Goal: Navigation & Orientation: Find specific page/section

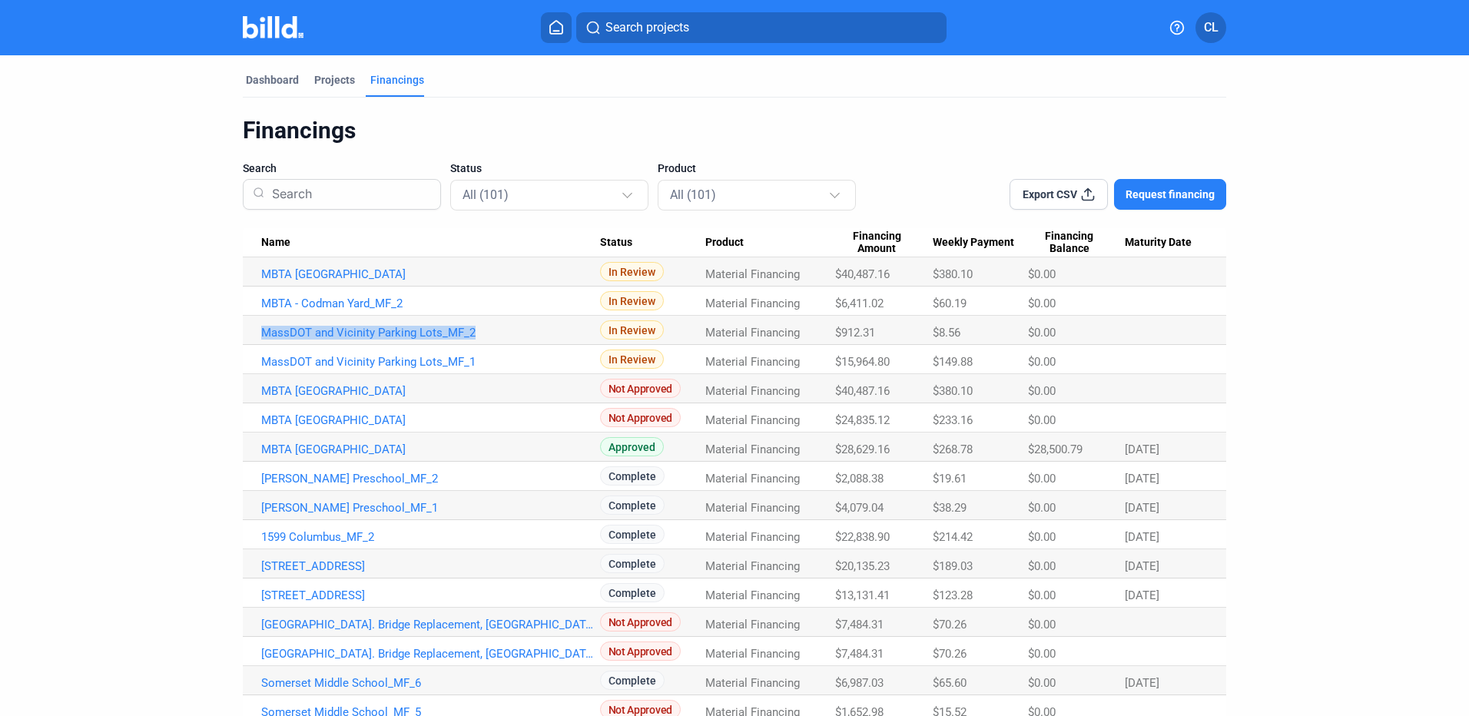
scroll to position [77, 0]
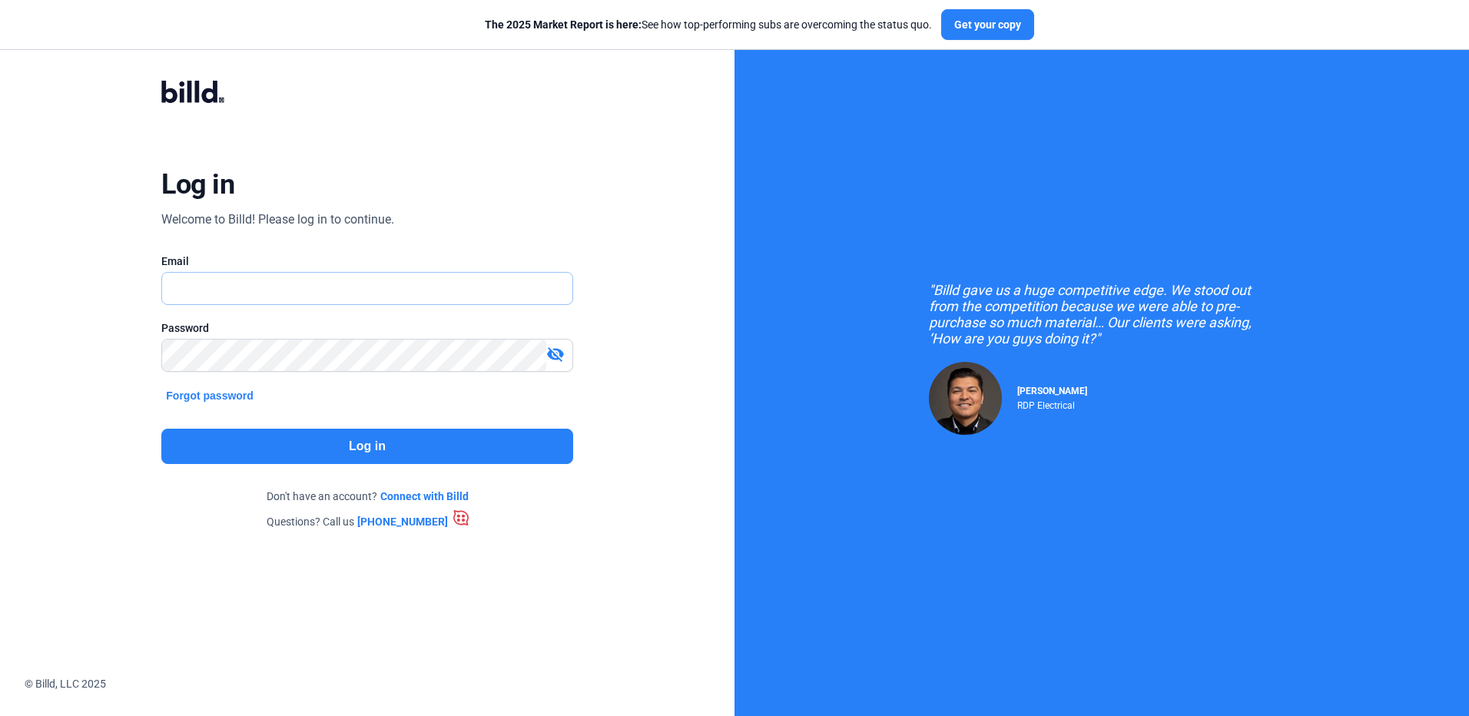
click at [456, 280] on input "text" at bounding box center [366, 288] width 409 height 31
type input "c"
type input "[EMAIL_ADDRESS][DOMAIN_NAME]"
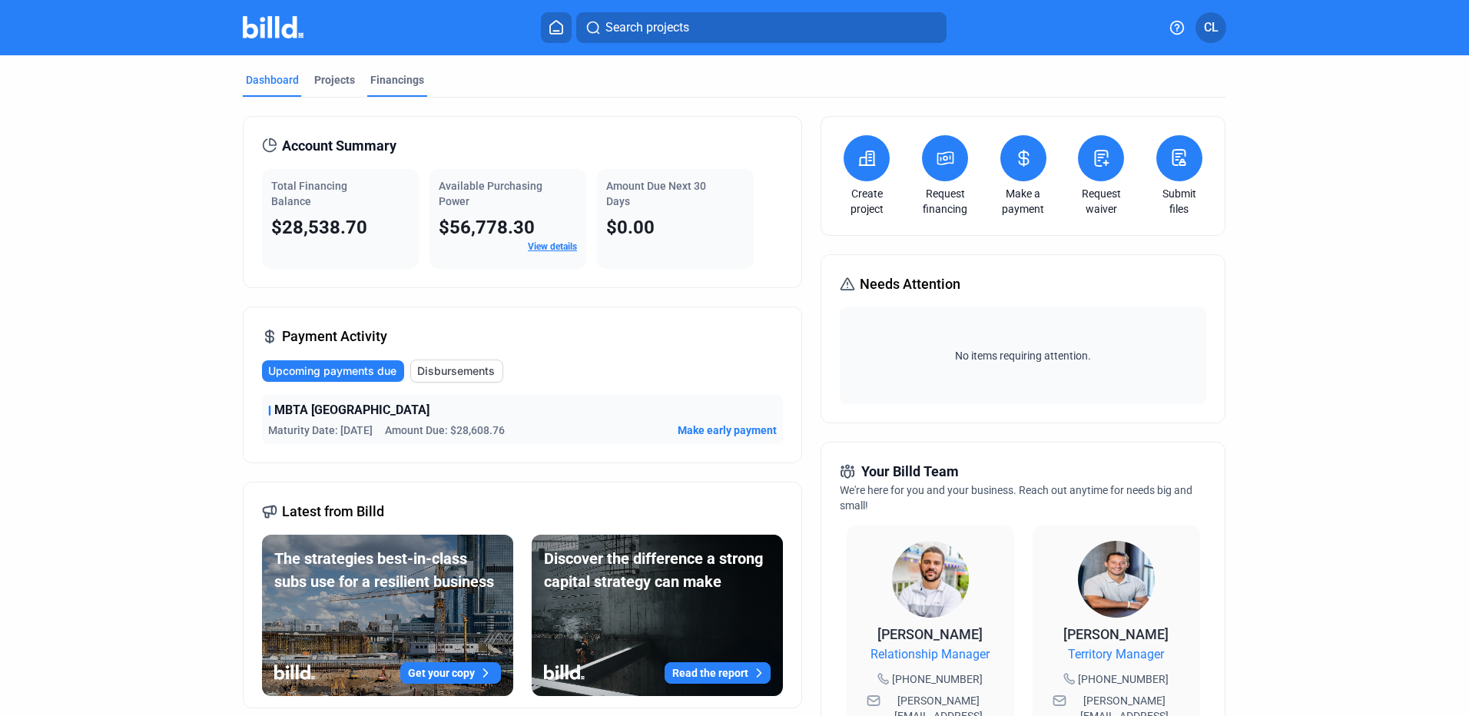
click at [370, 75] on div "Financings" at bounding box center [397, 79] width 54 height 15
